Goal: Information Seeking & Learning: Learn about a topic

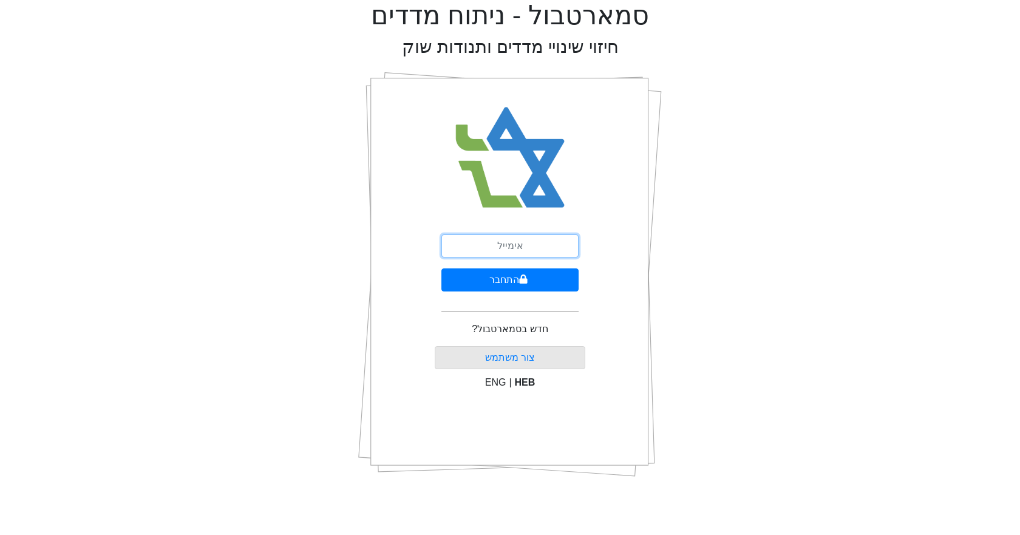
click at [521, 246] on input "email" at bounding box center [509, 245] width 137 height 23
click at [441, 268] on button "התחבר" at bounding box center [509, 279] width 137 height 23
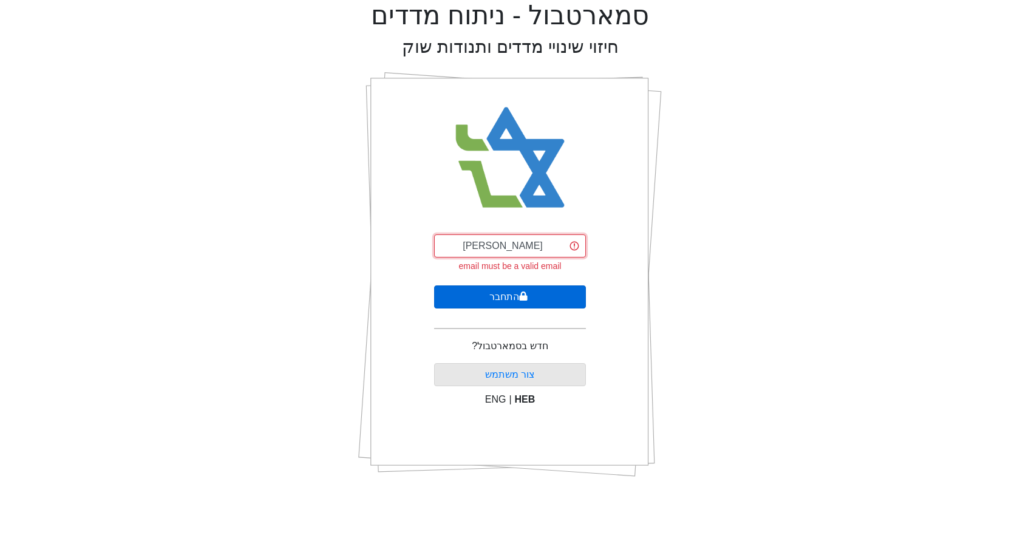
type input "[EMAIL_ADDRESS][DOMAIN_NAME]"
click at [529, 288] on button "התחבר" at bounding box center [510, 296] width 152 height 23
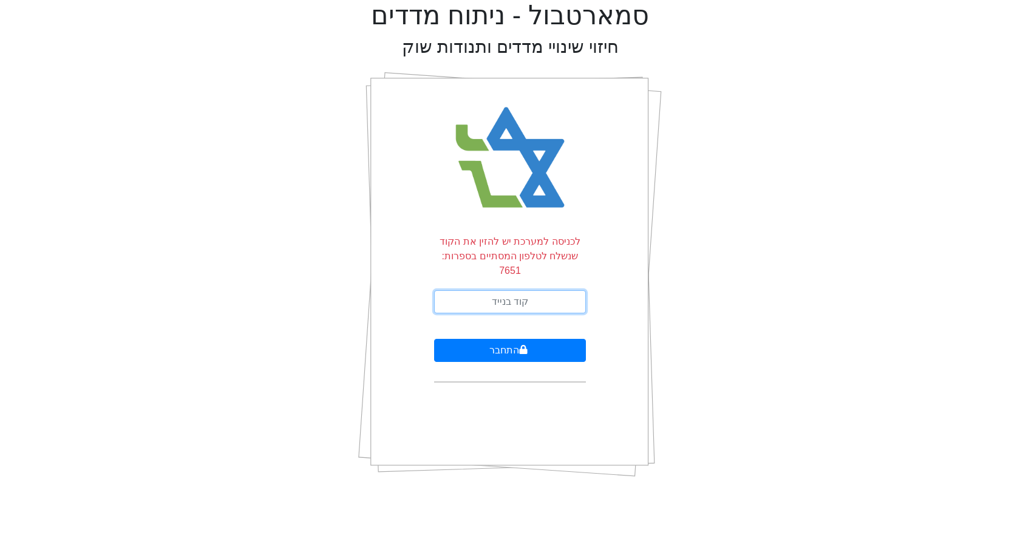
click at [534, 290] on input "text" at bounding box center [510, 301] width 152 height 23
type input "0"
type input "909785"
click at [434, 339] on button "התחבר" at bounding box center [510, 350] width 152 height 23
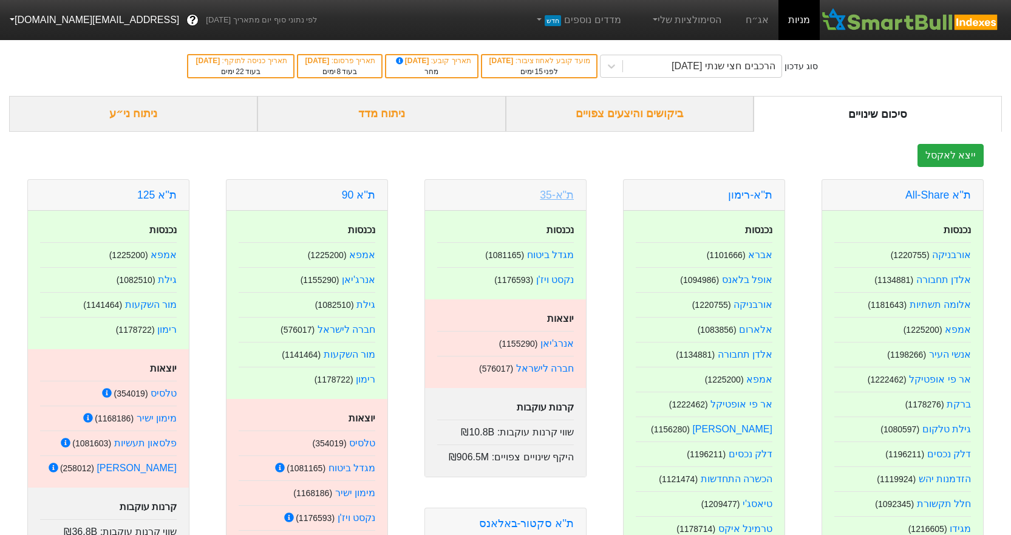
click at [565, 192] on link "ת"א-35" at bounding box center [557, 195] width 34 height 12
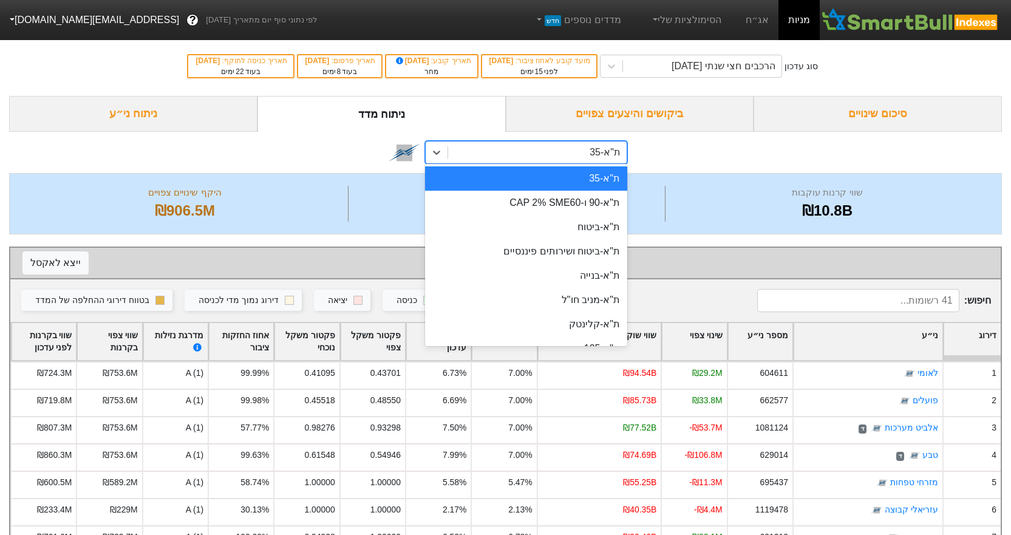
click at [535, 150] on div "ת"א-35" at bounding box center [537, 152] width 178 height 22
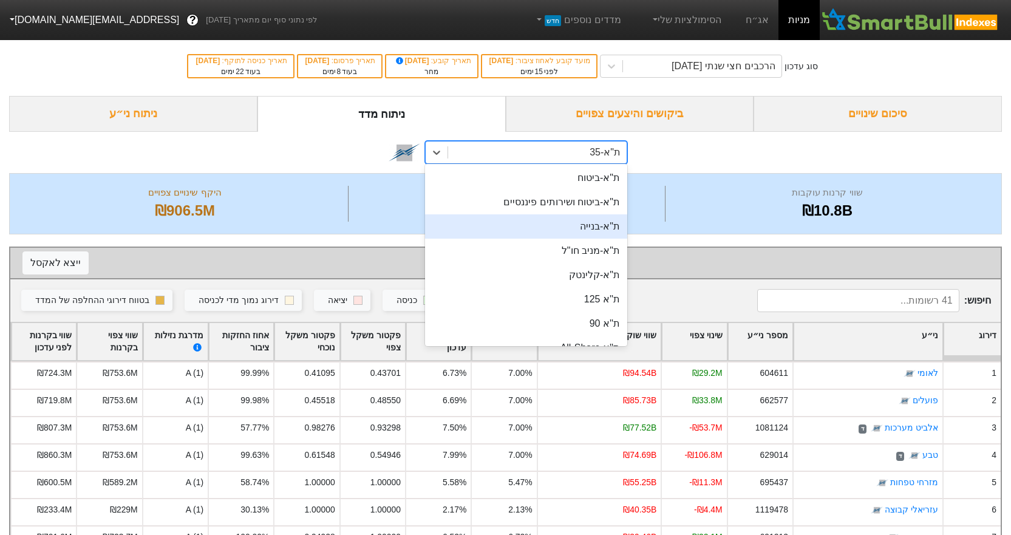
scroll to position [121, 0]
click at [573, 234] on div "ת''א 125" at bounding box center [526, 227] width 202 height 24
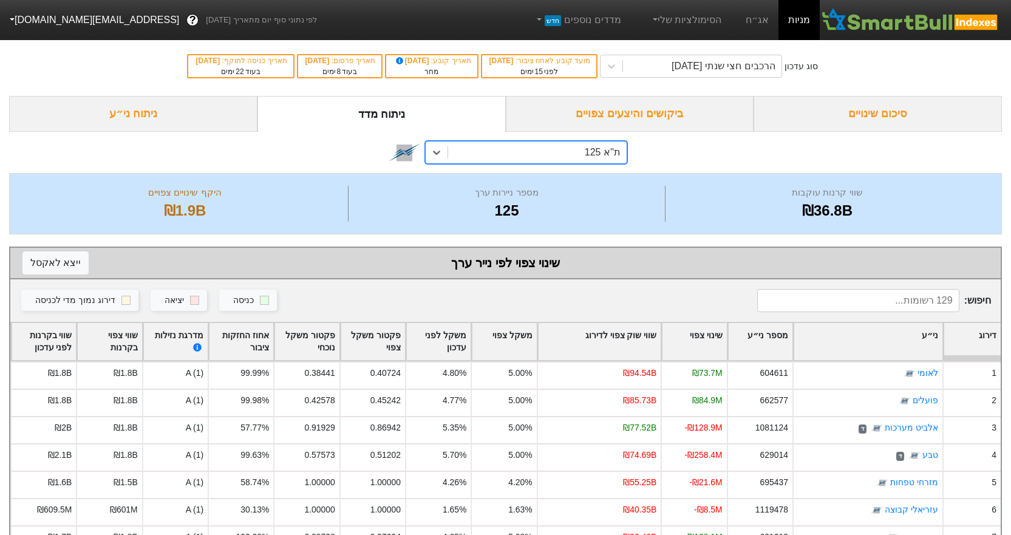
click at [466, 146] on div "ת''א 125" at bounding box center [537, 152] width 178 height 22
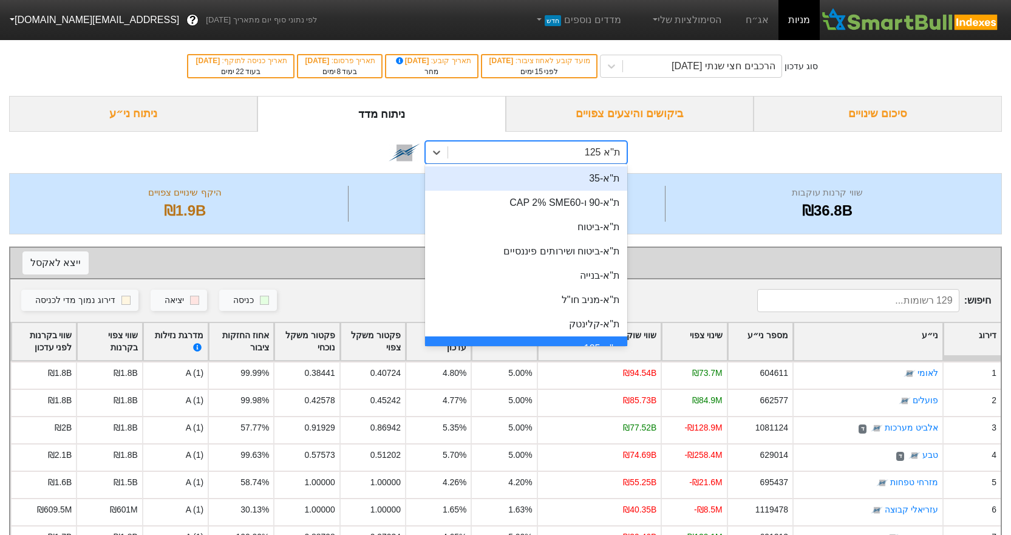
click at [566, 185] on div "ת"א-35" at bounding box center [526, 178] width 202 height 24
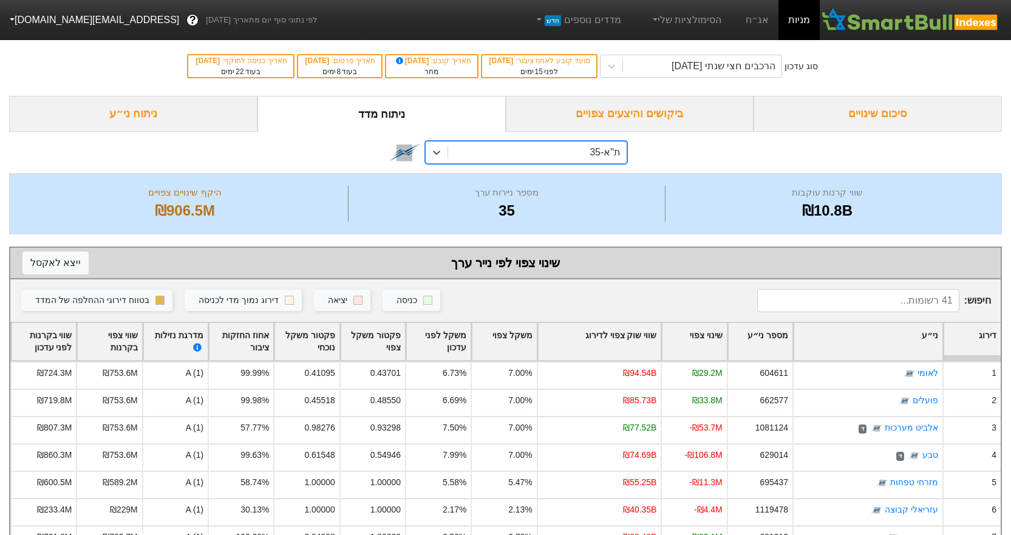
click at [523, 146] on div "ת"א-35" at bounding box center [537, 152] width 178 height 22
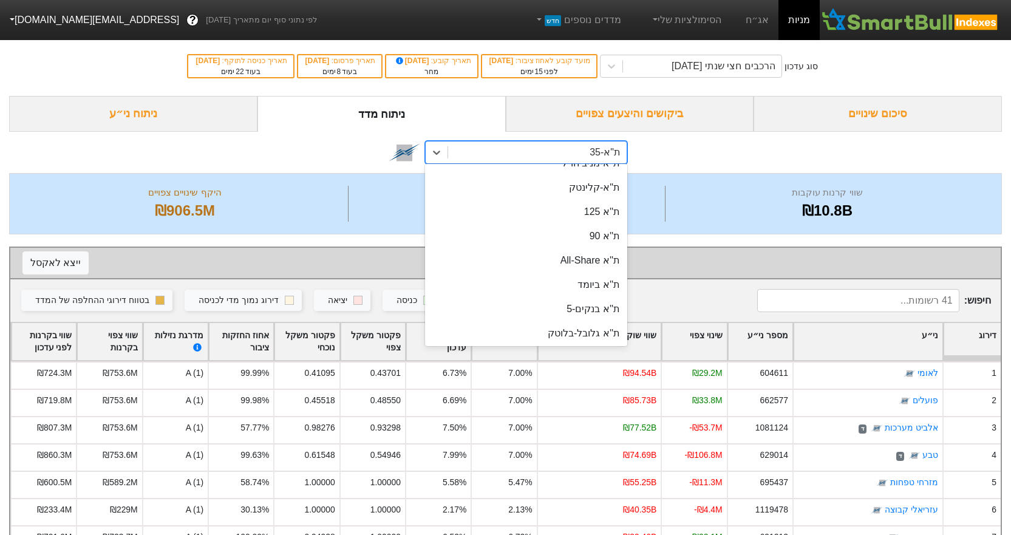
scroll to position [168, 0]
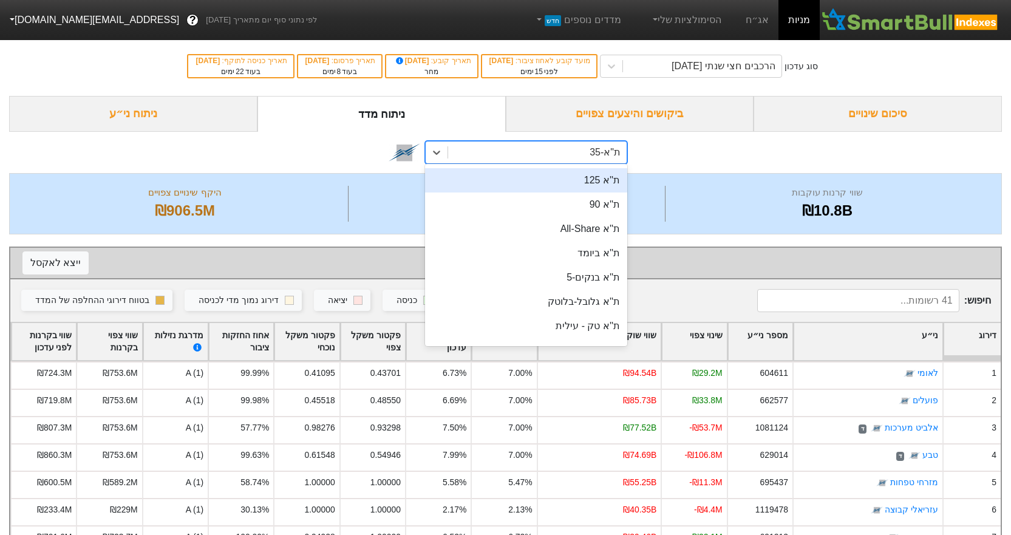
click at [581, 187] on div "ת''א 125" at bounding box center [526, 180] width 202 height 24
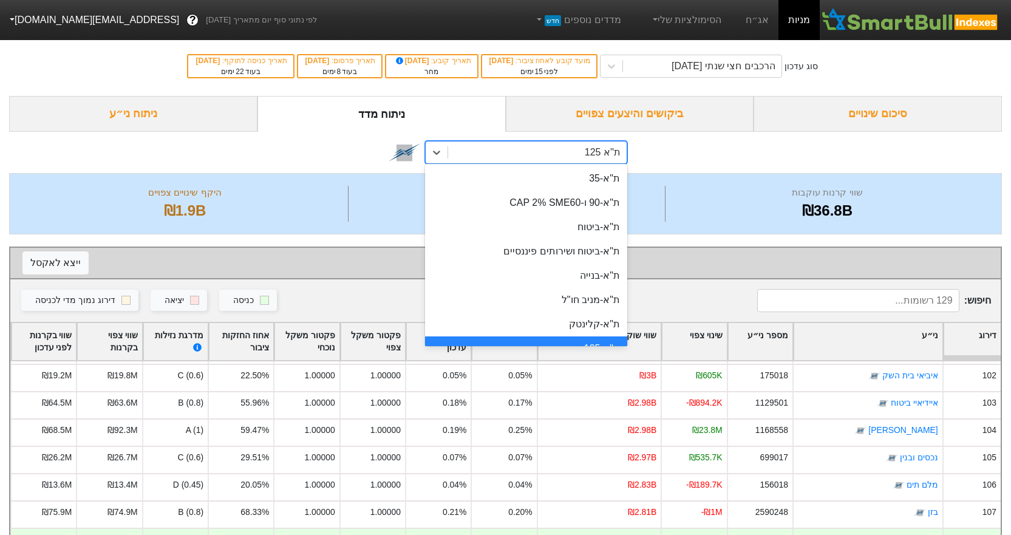
drag, startPoint x: 508, startPoint y: 146, endPoint x: 515, endPoint y: 162, distance: 17.4
click at [508, 146] on div "ת''א 125" at bounding box center [537, 152] width 178 height 22
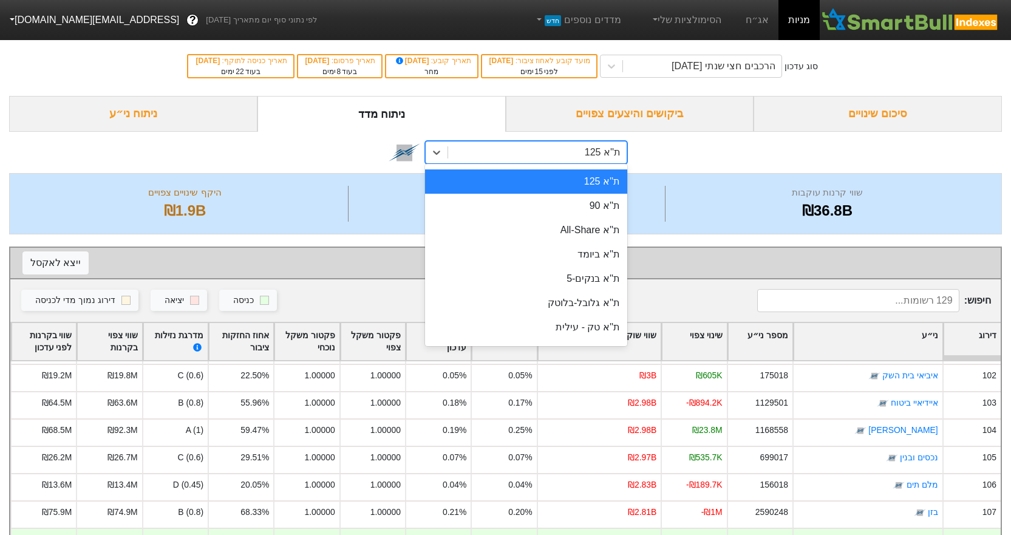
scroll to position [163, 0]
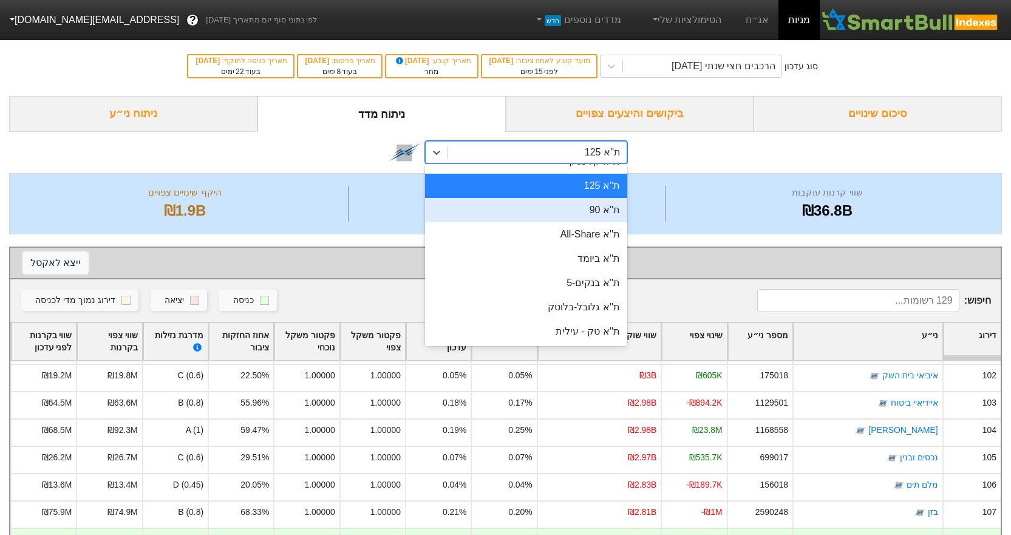
click at [581, 214] on div "ת''א 90" at bounding box center [526, 210] width 202 height 24
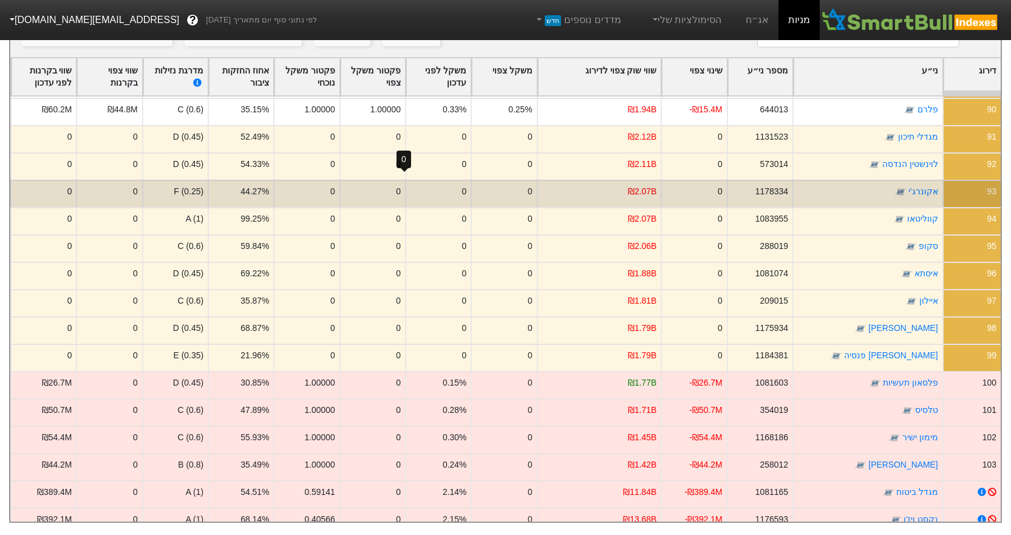
scroll to position [2443, 0]
